Goal: Task Accomplishment & Management: Use online tool/utility

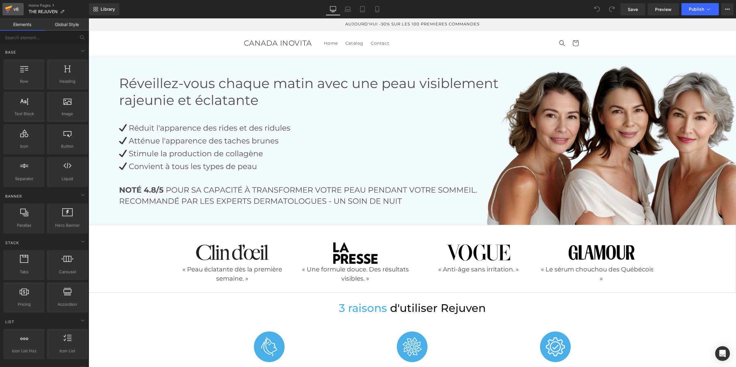
click at [14, 7] on div "v6" at bounding box center [16, 9] width 8 height 8
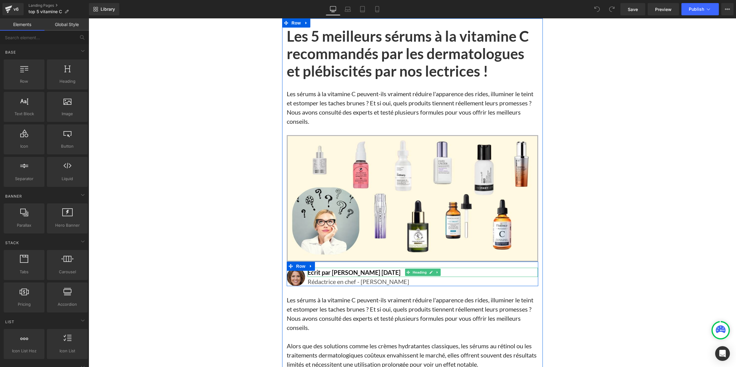
drag, startPoint x: 370, startPoint y: 273, endPoint x: 378, endPoint y: 271, distance: 7.7
click at [370, 273] on h1 "Écrit par [PERSON_NAME] [DATE]" at bounding box center [423, 272] width 231 height 9
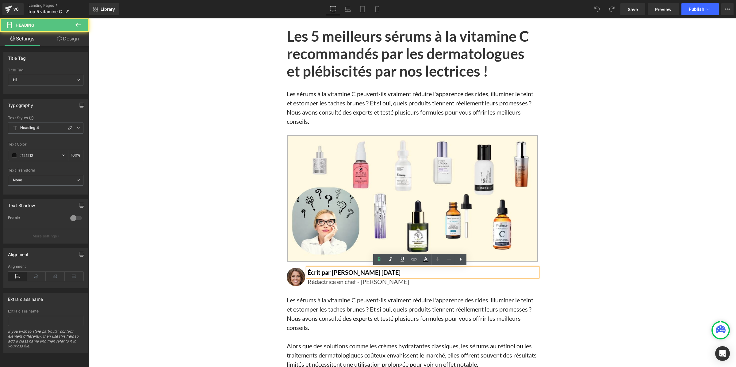
drag, startPoint x: 384, startPoint y: 271, endPoint x: 361, endPoint y: 273, distance: 22.6
click at [361, 273] on h1 "Écrit par [PERSON_NAME] [DATE]" at bounding box center [423, 272] width 231 height 9
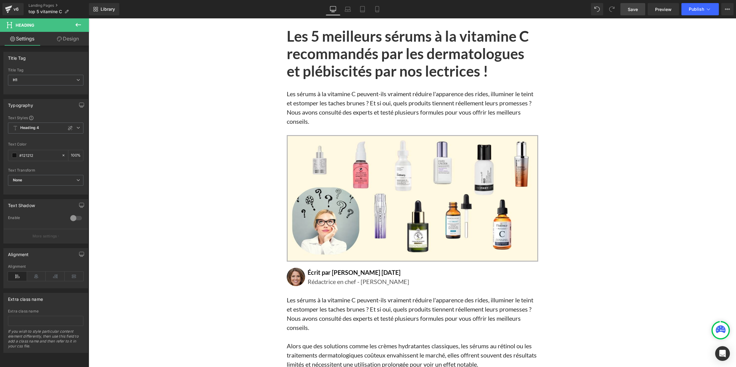
click at [631, 8] on span "Save" at bounding box center [633, 9] width 10 height 6
click at [692, 10] on span "Publish" at bounding box center [696, 9] width 15 height 5
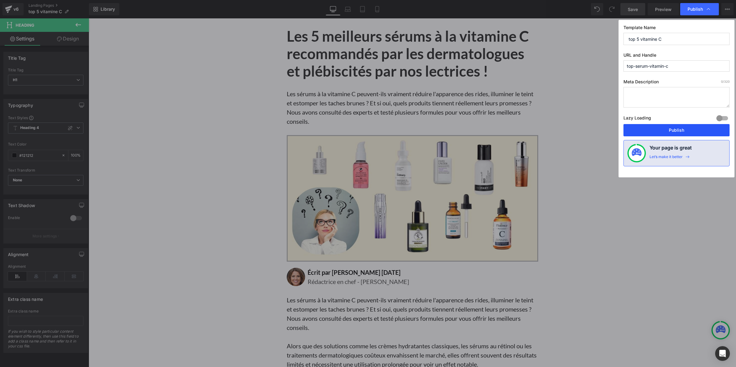
click at [667, 128] on button "Publish" at bounding box center [676, 130] width 106 height 12
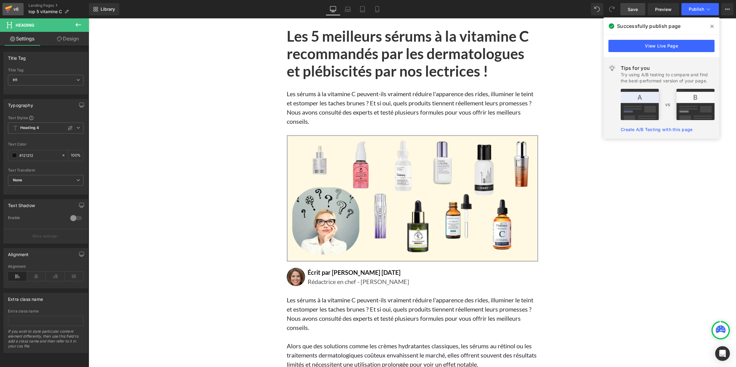
click at [19, 8] on div "v6" at bounding box center [16, 9] width 8 height 8
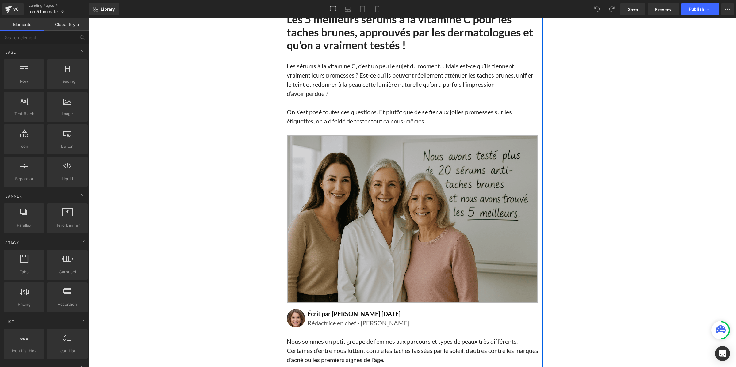
scroll to position [153, 0]
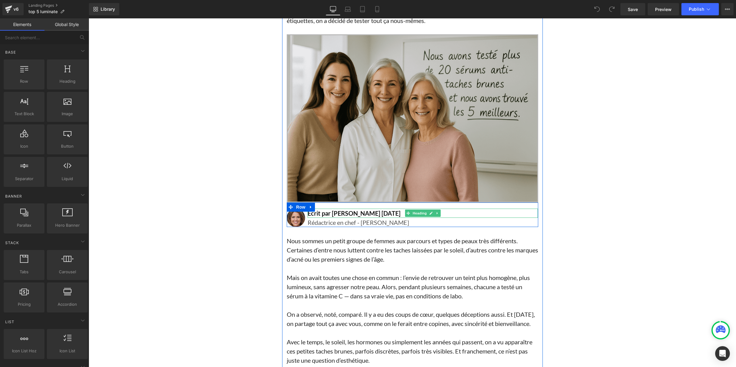
click at [361, 214] on h2 "Écrit par Lisa Martin 15 mars 2025" at bounding box center [423, 213] width 231 height 9
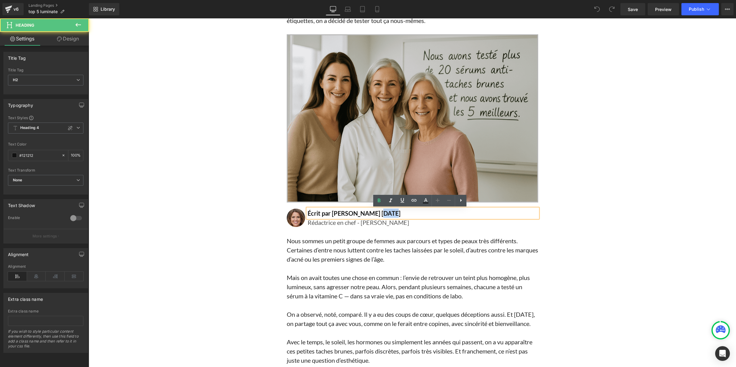
drag, startPoint x: 383, startPoint y: 214, endPoint x: 370, endPoint y: 215, distance: 12.3
click at [370, 215] on h2 "Écrit par Lisa Martin 15 mars 2025" at bounding box center [423, 213] width 231 height 9
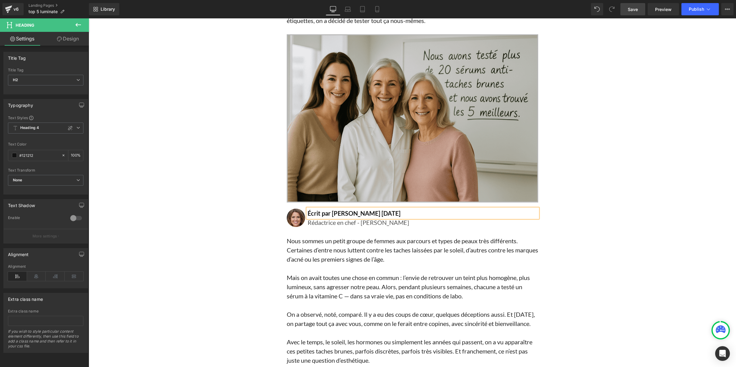
click at [627, 12] on link "Save" at bounding box center [632, 9] width 25 height 12
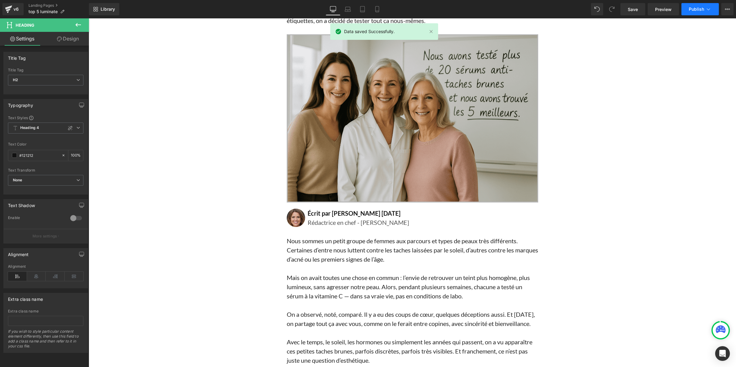
click at [690, 13] on button "Publish" at bounding box center [699, 9] width 37 height 12
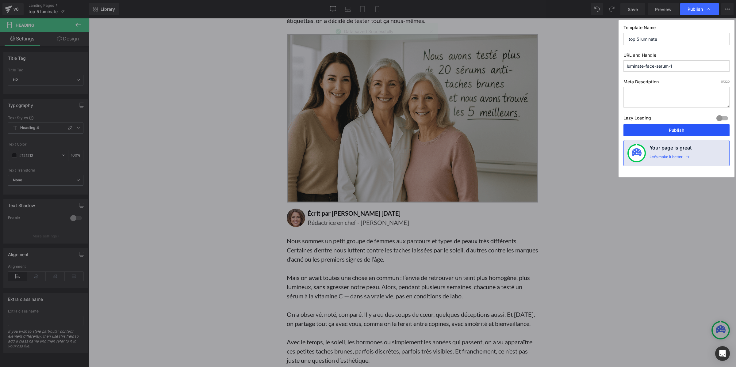
click at [648, 129] on button "Publish" at bounding box center [676, 130] width 106 height 12
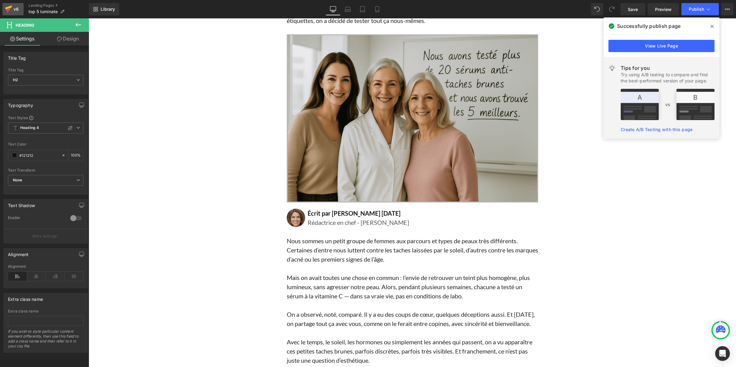
click at [10, 8] on icon at bounding box center [8, 9] width 7 height 15
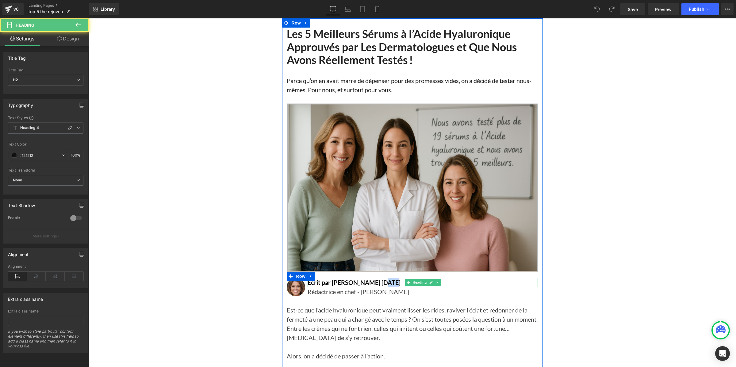
drag, startPoint x: 382, startPoint y: 281, endPoint x: 374, endPoint y: 281, distance: 8.3
click at [374, 281] on h2 "Écrit par Lisa Martin 15 mars 2025" at bounding box center [423, 282] width 231 height 9
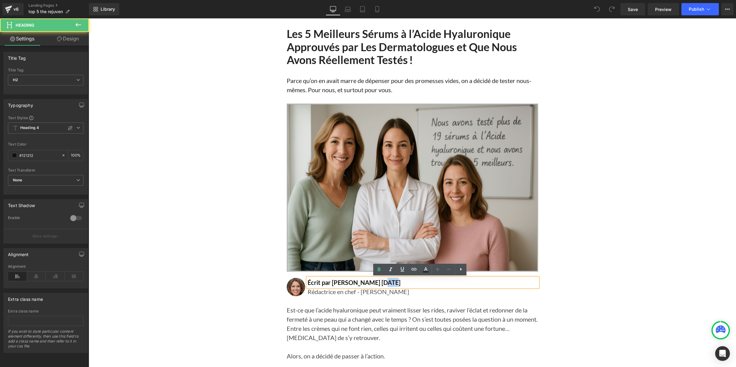
click at [374, 281] on h2 "Écrit par Lisa Martin 15 mars 2025" at bounding box center [423, 282] width 231 height 9
drag, startPoint x: 381, startPoint y: 282, endPoint x: 370, endPoint y: 284, distance: 11.2
click at [370, 284] on h2 "Écrit par Lisa Martin 15 mars 2025" at bounding box center [423, 282] width 231 height 9
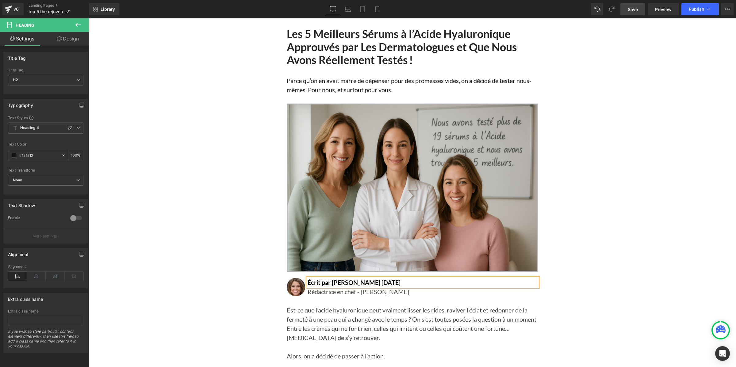
click at [634, 7] on span "Save" at bounding box center [633, 9] width 10 height 6
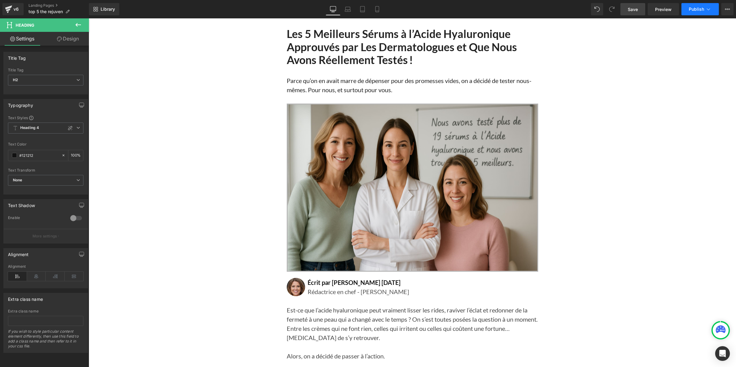
click at [695, 11] on span "Publish" at bounding box center [696, 9] width 15 height 5
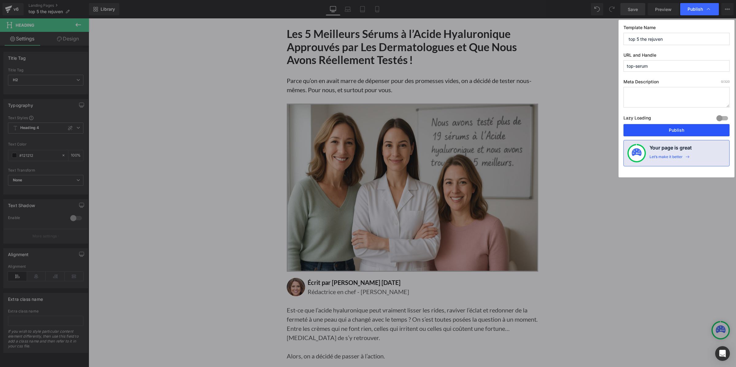
click at [677, 128] on button "Publish" at bounding box center [676, 130] width 106 height 12
